Goal: Check status: Check status

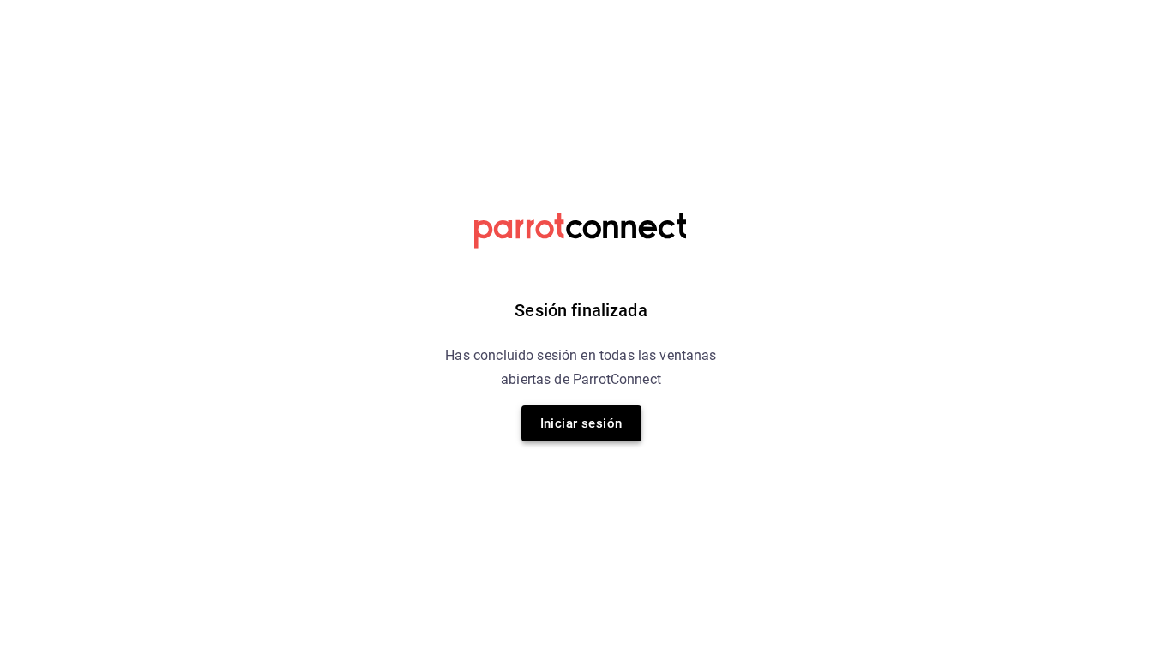
click at [585, 424] on button "Iniciar sesión" at bounding box center [581, 424] width 120 height 36
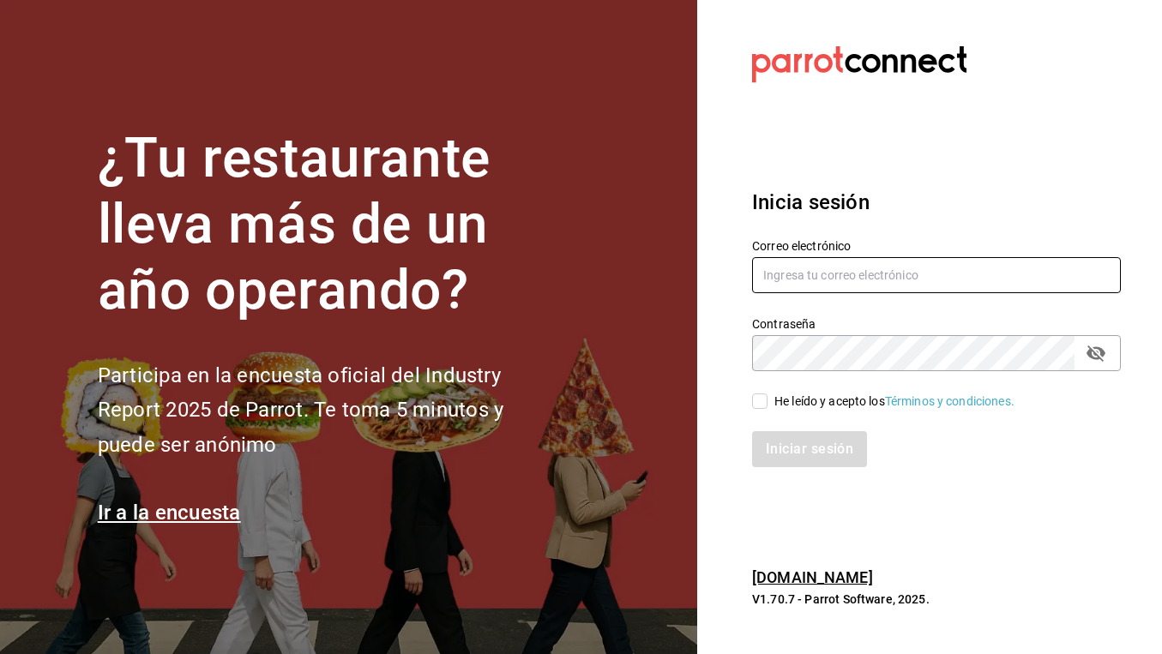
click at [843, 273] on input "text" at bounding box center [936, 275] width 369 height 36
type input "[EMAIL_ADDRESS][DOMAIN_NAME]"
click at [828, 400] on div "He leído y acepto los Términos y condiciones." at bounding box center [894, 402] width 240 height 18
click at [767, 400] on input "He leído y acepto los Términos y condiciones." at bounding box center [759, 401] width 15 height 15
checkbox input "true"
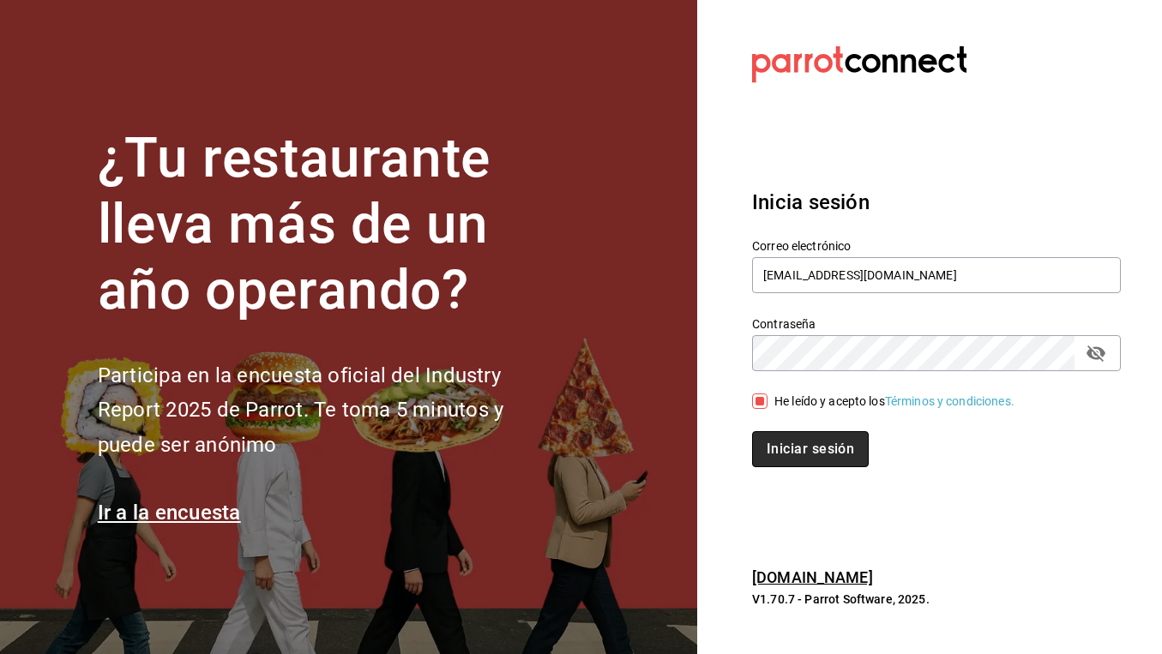
click at [802, 466] on button "Iniciar sesión" at bounding box center [810, 449] width 117 height 36
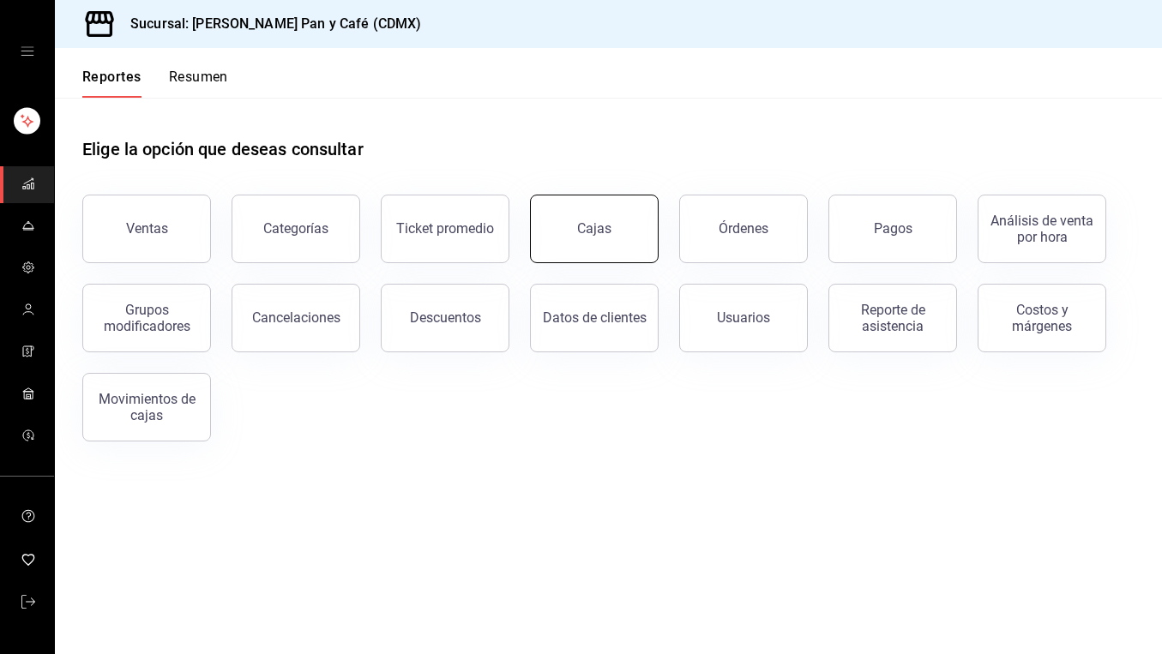
click at [547, 251] on link "Cajas" at bounding box center [594, 229] width 129 height 69
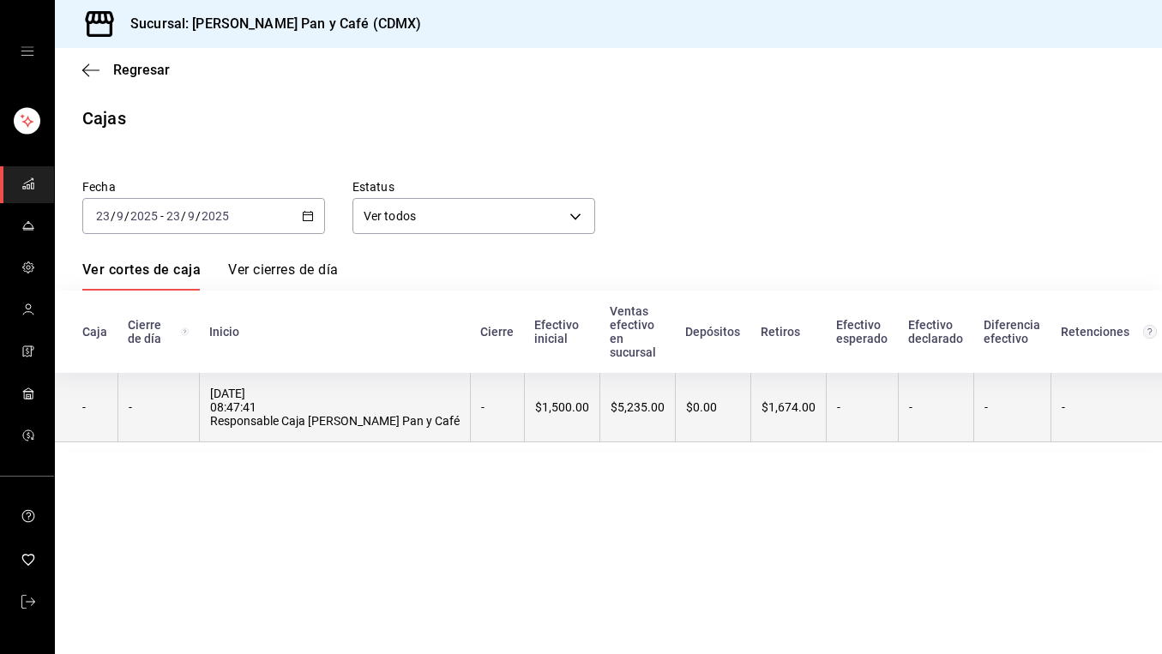
click at [750, 422] on th "$1,674.00" at bounding box center [787, 407] width 75 height 69
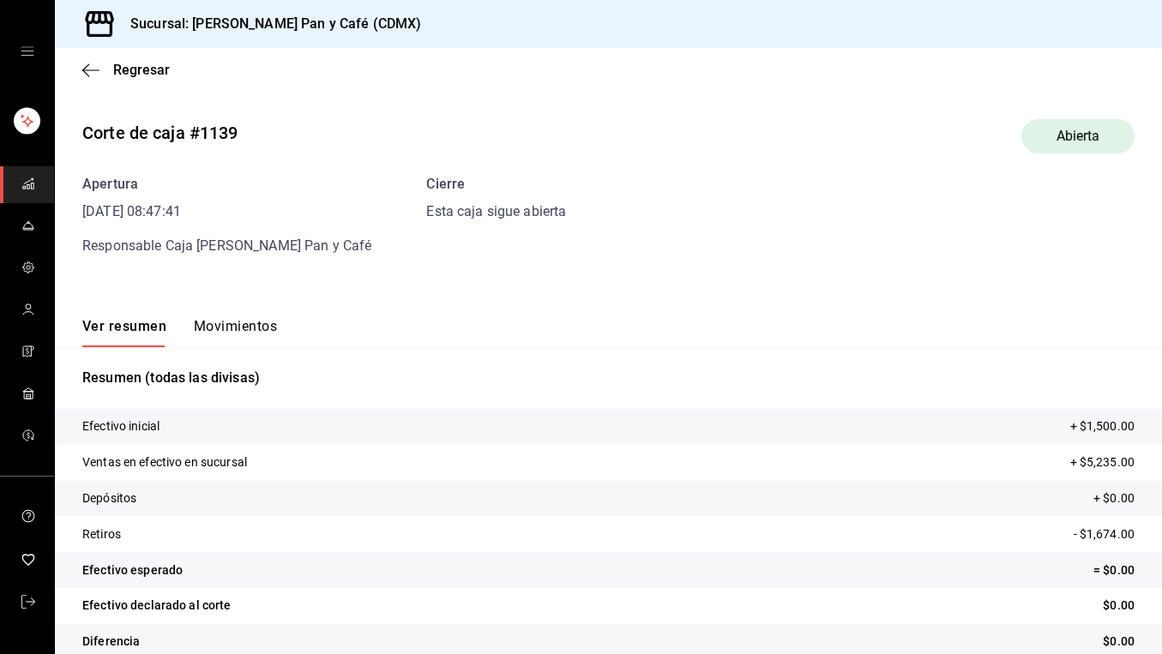
click at [242, 326] on button "Movimientos" at bounding box center [235, 332] width 83 height 29
click at [105, 68] on span "Regresar" at bounding box center [125, 70] width 87 height 16
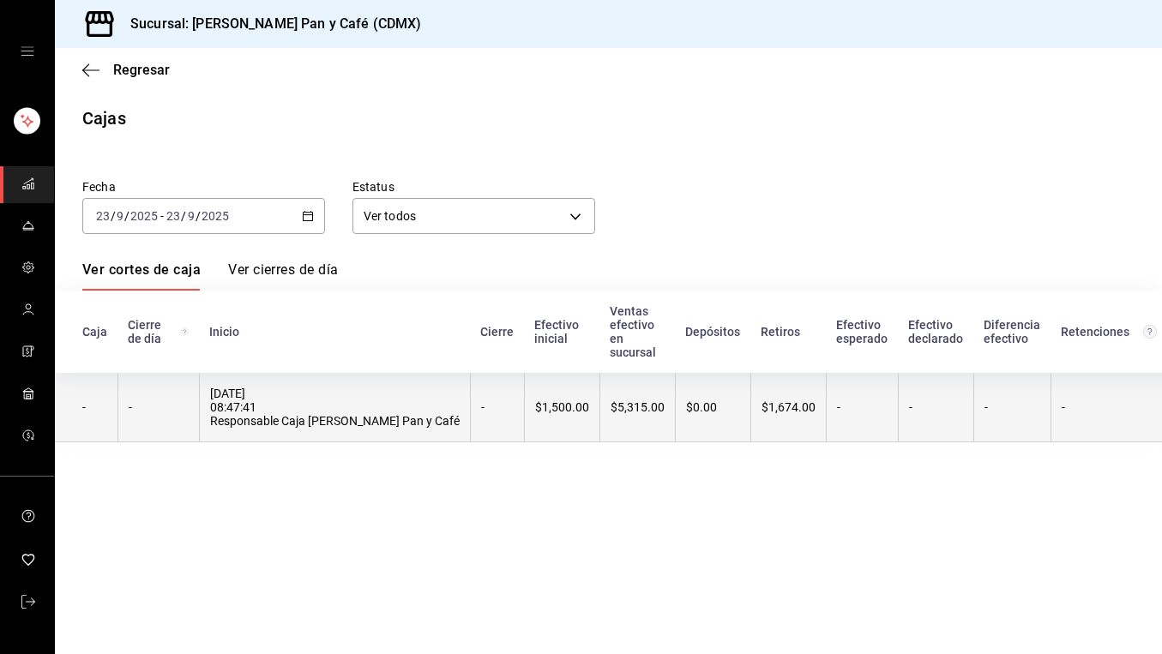
click at [761, 412] on div "$1,674.00" at bounding box center [788, 407] width 54 height 14
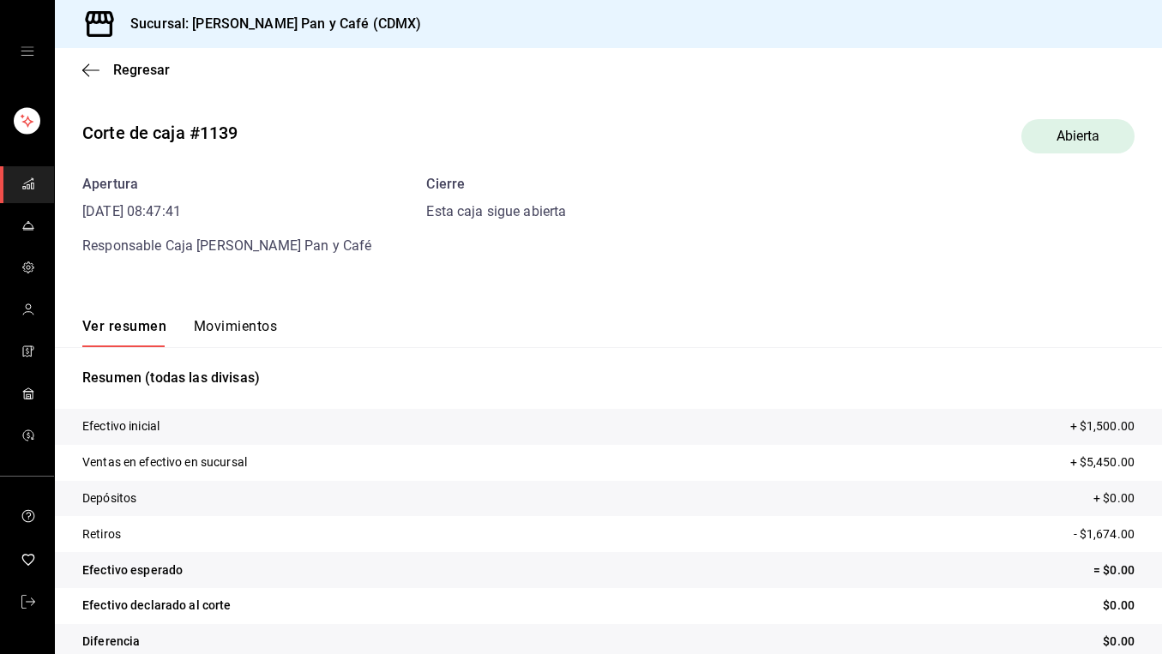
click at [253, 328] on button "Movimientos" at bounding box center [235, 332] width 83 height 29
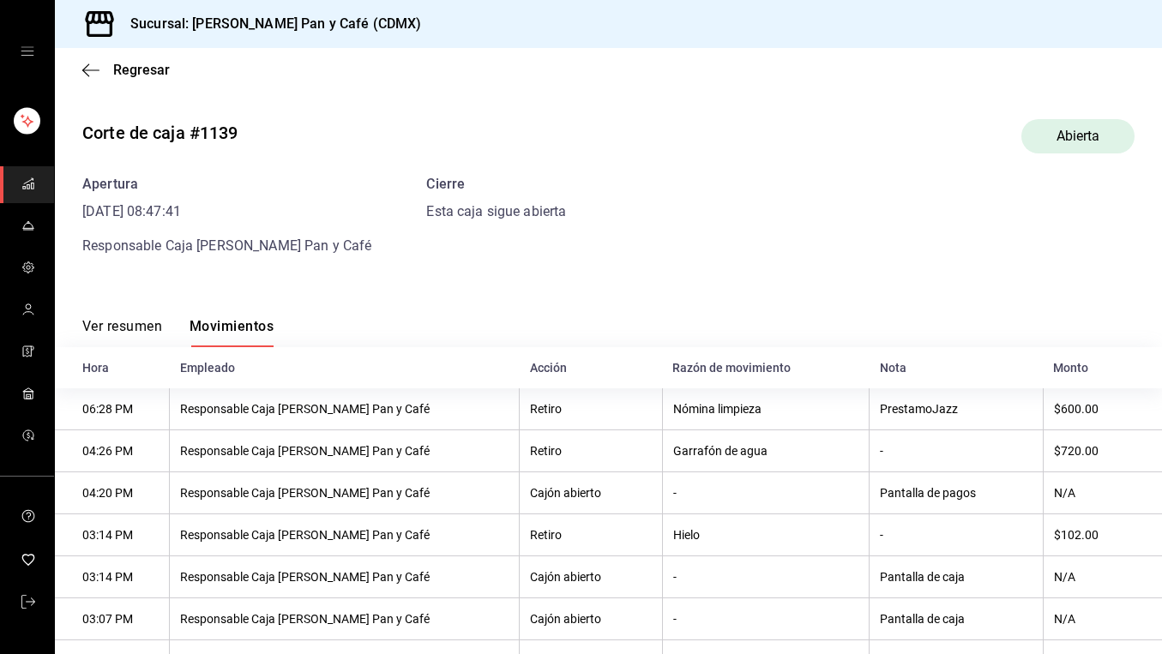
click at [109, 85] on div "Regresar" at bounding box center [608, 70] width 1107 height 44
click at [104, 58] on div "Regresar" at bounding box center [608, 70] width 1107 height 44
click at [93, 74] on icon "button" at bounding box center [90, 70] width 17 height 15
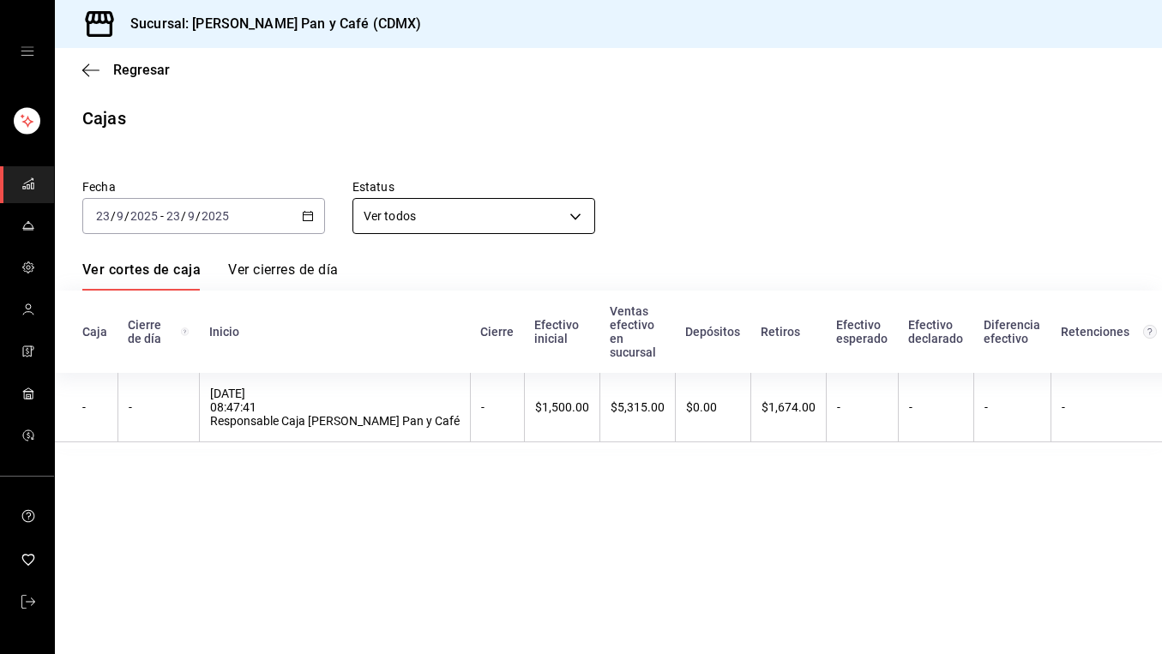
click at [455, 203] on body "Sucursal: Buendía Pan y Café (CDMX) Regresar Cajas Fecha 2025-09-23 23 / 9 / 20…" at bounding box center [581, 327] width 1162 height 654
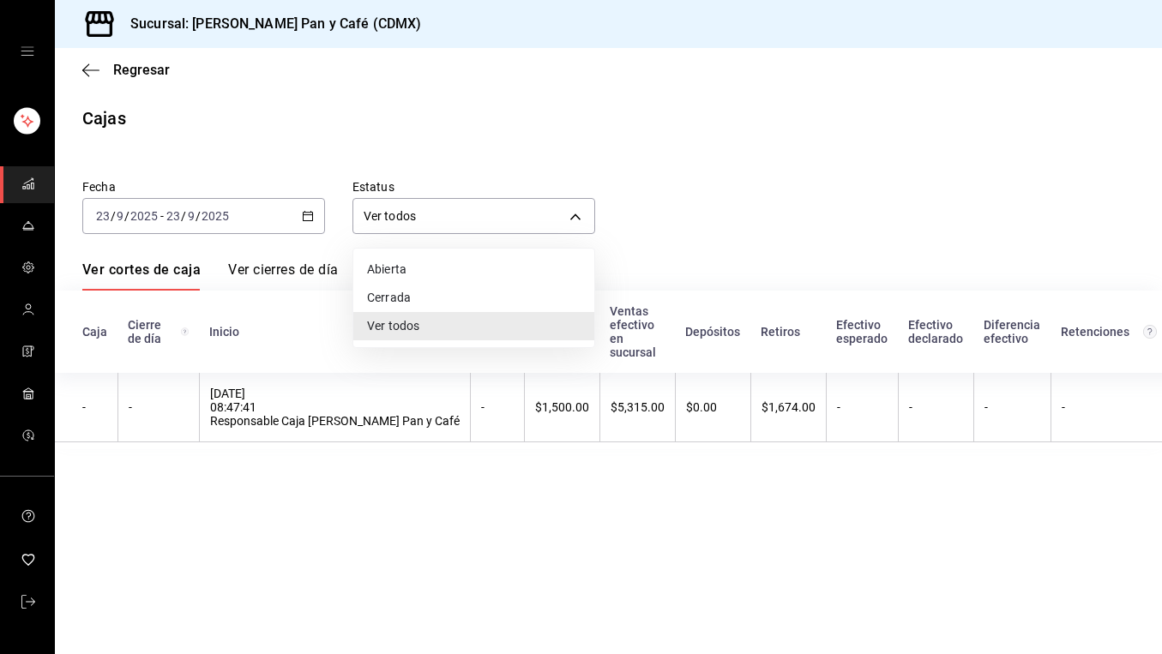
click at [658, 280] on div at bounding box center [581, 327] width 1162 height 654
